Goal: Transaction & Acquisition: Purchase product/service

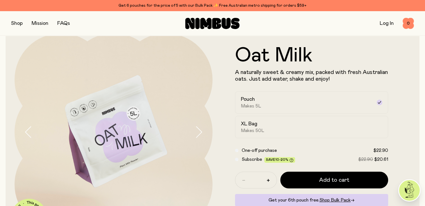
scroll to position [28, 0]
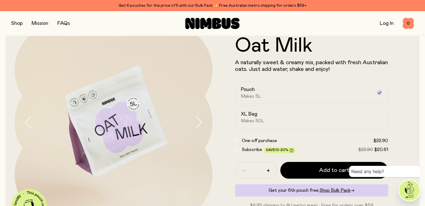
click at [324, 122] on div "XL Bag Makes 50L" at bounding box center [307, 117] width 132 height 13
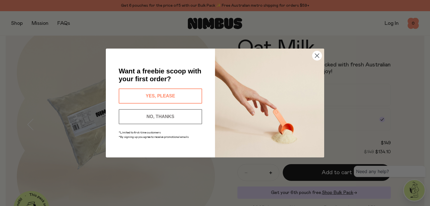
click at [315, 53] on circle "Close dialog" at bounding box center [316, 55] width 9 height 9
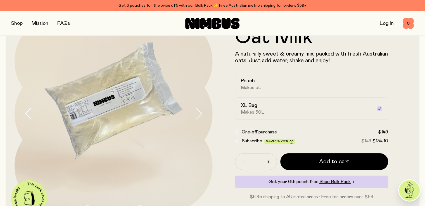
scroll to position [27, 0]
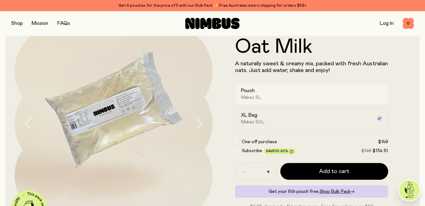
click at [251, 94] on h2 "Pouch" at bounding box center [248, 91] width 14 height 7
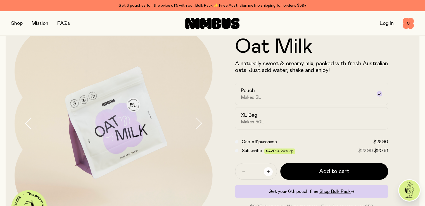
click at [269, 173] on icon "button" at bounding box center [268, 172] width 3 height 3
click at [269, 122] on div "XL Bag Makes 50L" at bounding box center [307, 118] width 132 height 13
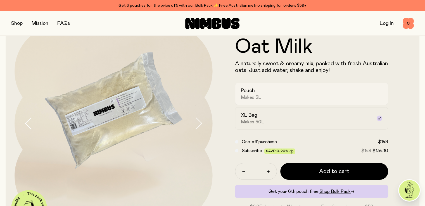
click at [260, 99] on span "Makes 5L" at bounding box center [251, 98] width 20 height 6
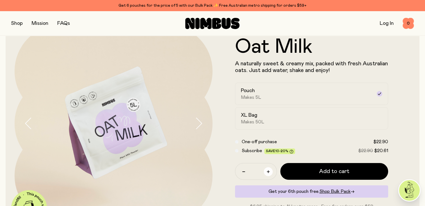
click at [270, 172] on button "button" at bounding box center [268, 172] width 9 height 9
type input "*"
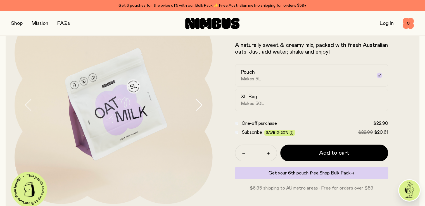
scroll to position [55, 0]
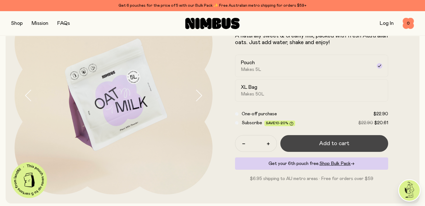
click at [338, 145] on span "Add to cart" at bounding box center [334, 144] width 30 height 8
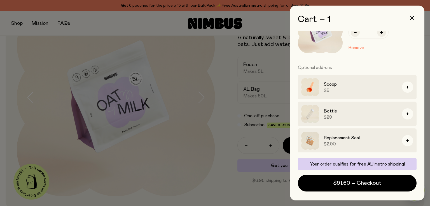
scroll to position [30, 0]
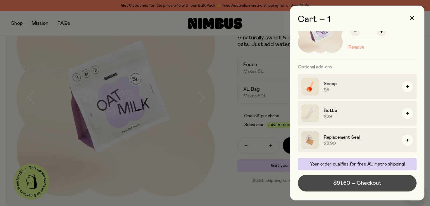
click at [355, 184] on span "$91.60 – Checkout" at bounding box center [357, 184] width 48 height 8
